Goal: Task Accomplishment & Management: Manage account settings

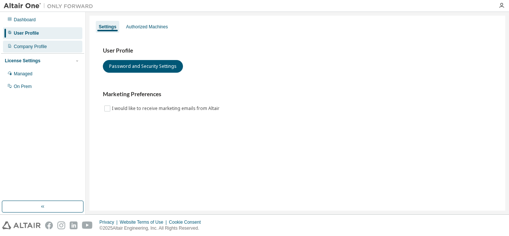
click at [15, 44] on div "Company Profile" at bounding box center [30, 47] width 33 height 6
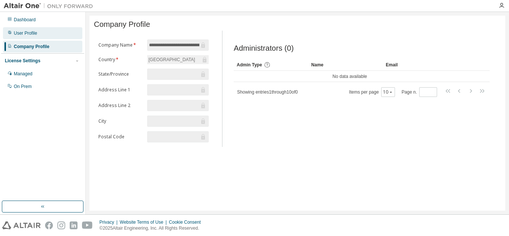
click at [17, 27] on div "User Profile" at bounding box center [42, 33] width 79 height 12
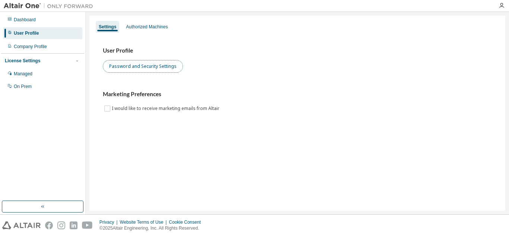
click at [140, 66] on button "Password and Security Settings" at bounding box center [143, 66] width 80 height 13
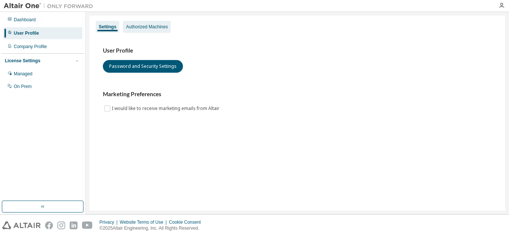
click at [155, 24] on div "Authorized Machines" at bounding box center [147, 27] width 42 height 6
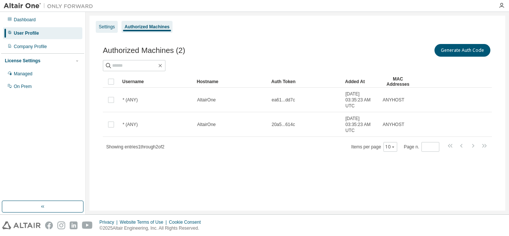
click at [106, 26] on div "Settings" at bounding box center [107, 27] width 16 height 6
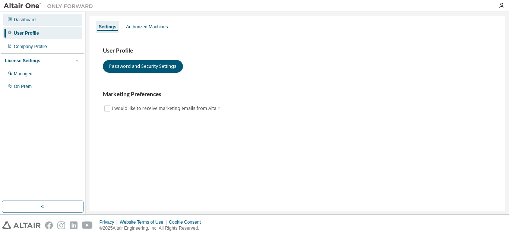
click at [20, 22] on div "Dashboard" at bounding box center [25, 20] width 22 height 6
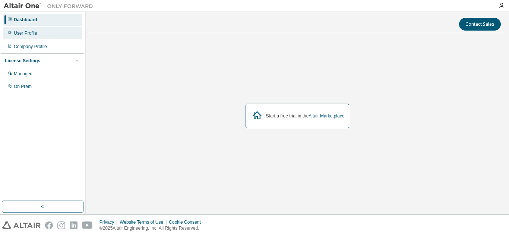
click at [20, 32] on div "User Profile" at bounding box center [25, 33] width 23 height 6
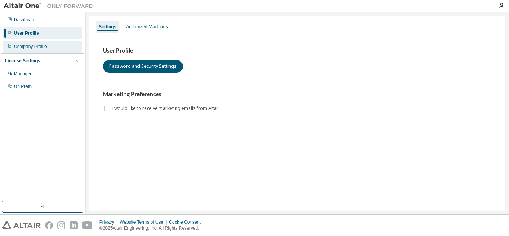
click at [25, 41] on div "Company Profile" at bounding box center [42, 47] width 79 height 12
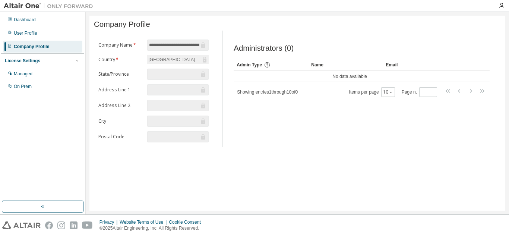
click at [25, 26] on div "Dashboard User Profile Company Profile License Settings Managed On Prem" at bounding box center [42, 53] width 83 height 80
click at [26, 29] on div "User Profile" at bounding box center [42, 33] width 79 height 12
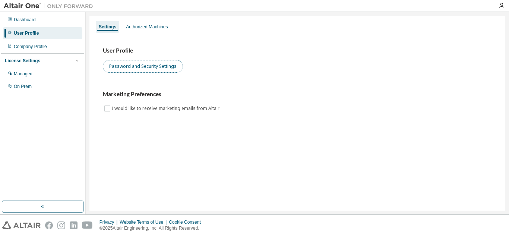
click at [158, 63] on button "Password and Security Settings" at bounding box center [143, 66] width 80 height 13
click at [500, 7] on icon "button" at bounding box center [501, 6] width 6 height 6
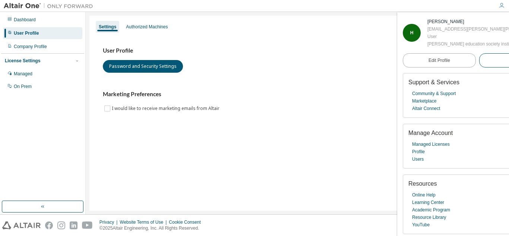
click at [509, 64] on span "Logout" at bounding box center [516, 60] width 14 height 7
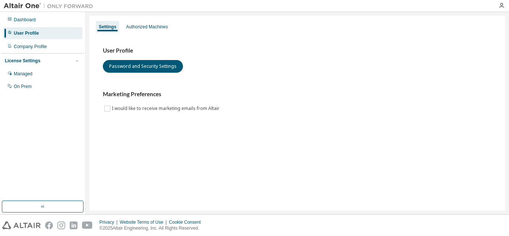
click at [501, 1] on div at bounding box center [501, 5] width 15 height 11
click at [504, 7] on div at bounding box center [501, 6] width 15 height 6
click at [503, 7] on icon "button" at bounding box center [501, 6] width 6 height 6
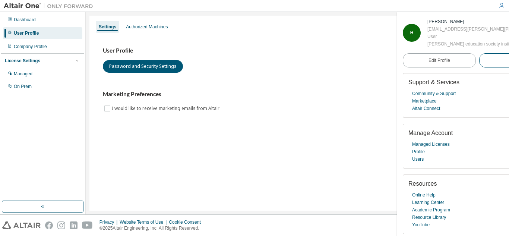
click at [509, 64] on span "Logout" at bounding box center [516, 60] width 14 height 7
